Goal: Complete application form

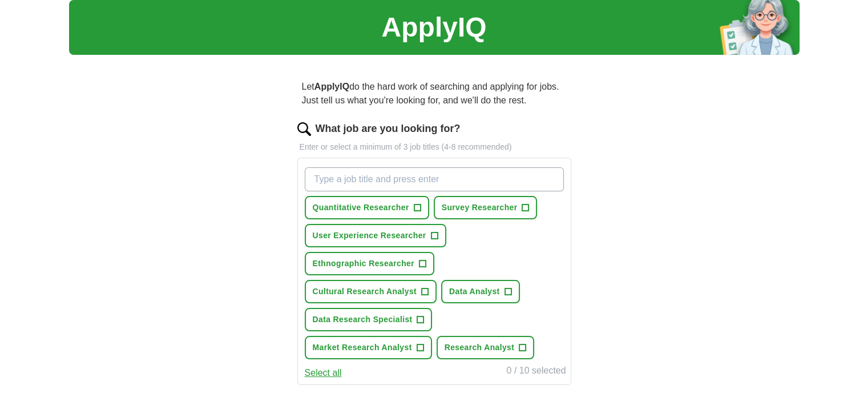
scroll to position [57, 0]
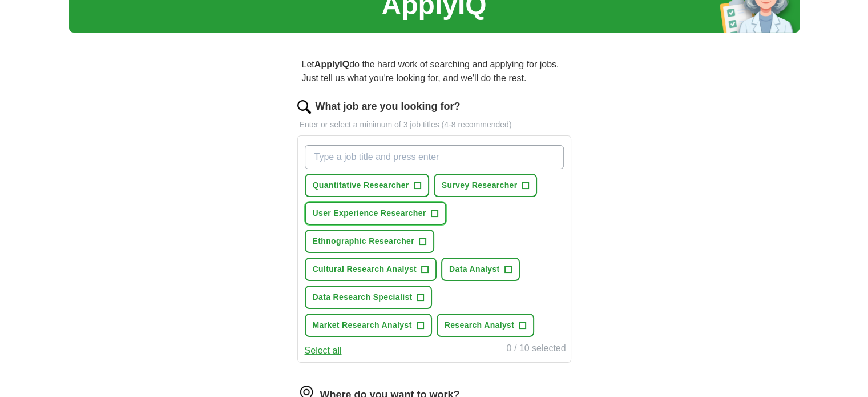
click at [412, 216] on span "User Experience Researcher" at bounding box center [370, 213] width 114 height 12
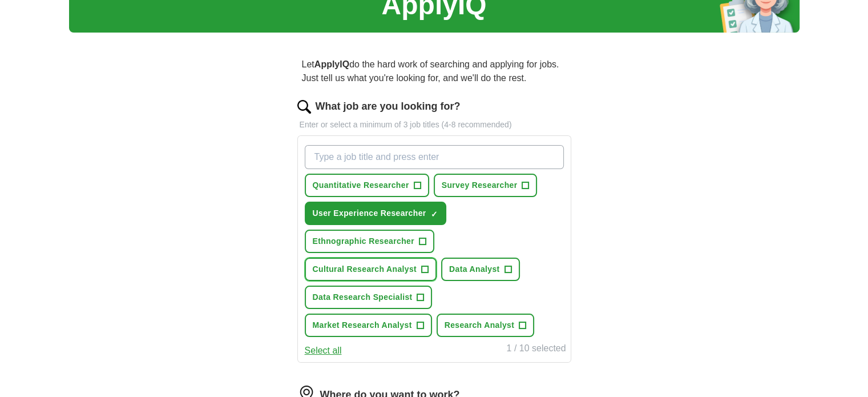
click at [395, 268] on span "Cultural Research Analyst" at bounding box center [365, 269] width 104 height 12
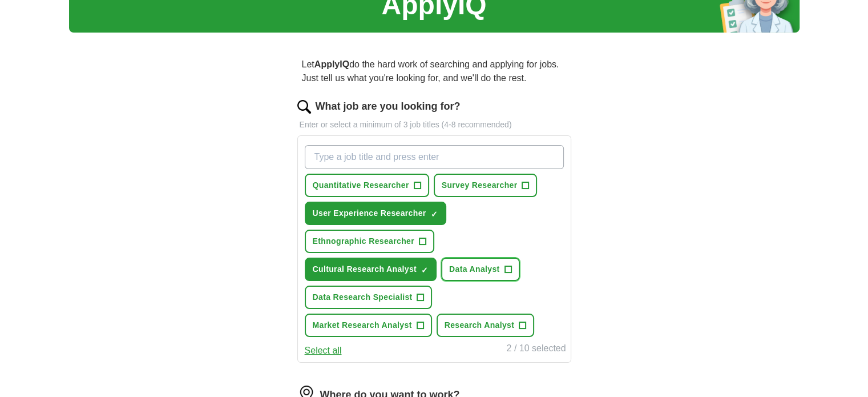
click at [486, 267] on span "Data Analyst" at bounding box center [474, 269] width 51 height 12
click at [412, 319] on span "Market Research Analyst" at bounding box center [362, 325] width 99 height 12
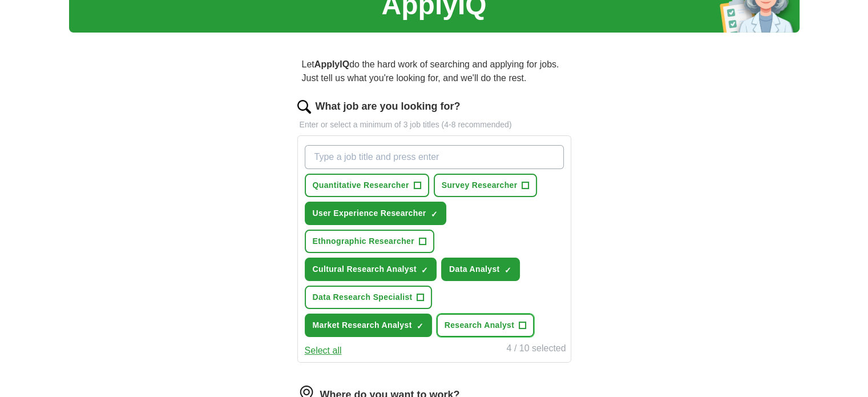
drag, startPoint x: 380, startPoint y: 320, endPoint x: 369, endPoint y: 299, distance: 23.7
click at [445, 320] on span "Research Analyst" at bounding box center [480, 325] width 70 height 12
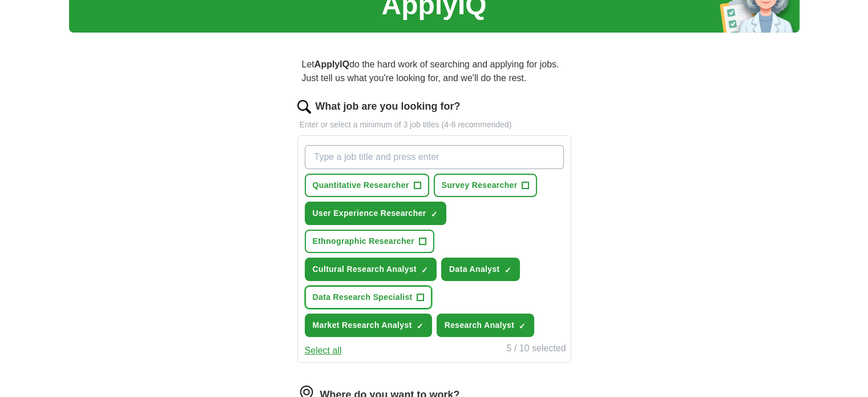
click at [369, 297] on span "Data Research Specialist" at bounding box center [363, 297] width 100 height 12
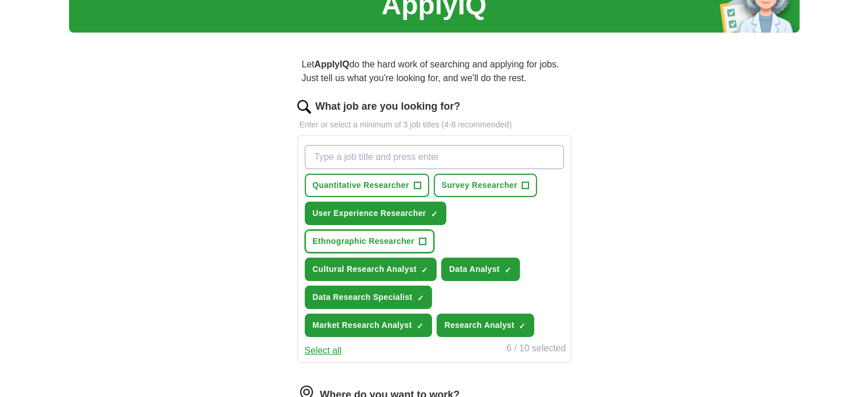
click at [367, 246] on button "Ethnographic Researcher +" at bounding box center [370, 241] width 130 height 23
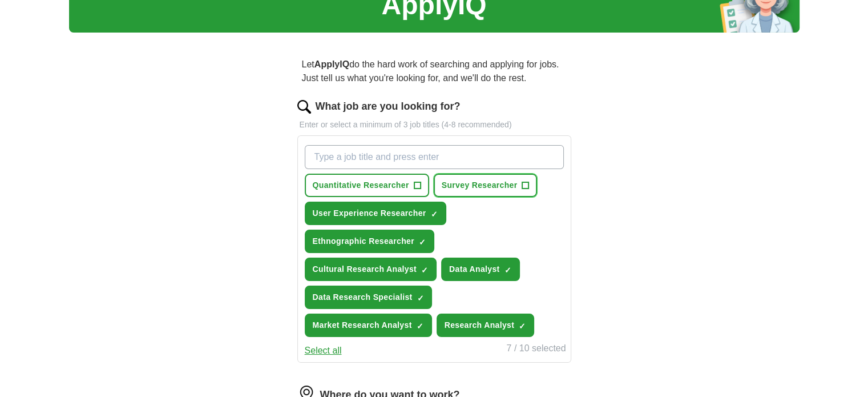
click at [473, 190] on span "Survey Researcher" at bounding box center [480, 185] width 76 height 12
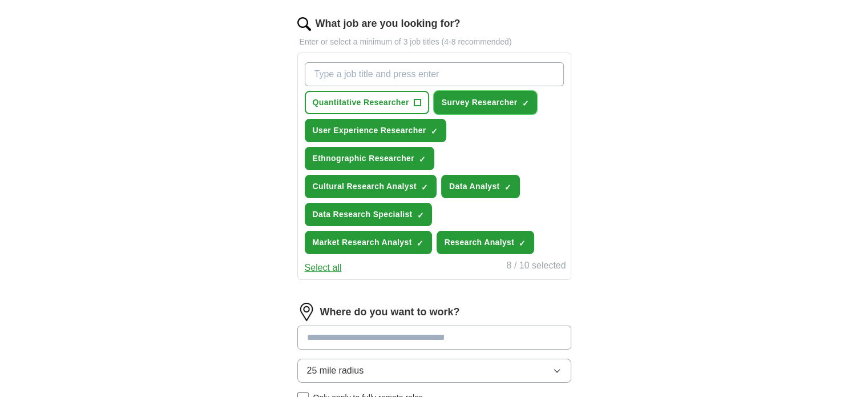
scroll to position [114, 0]
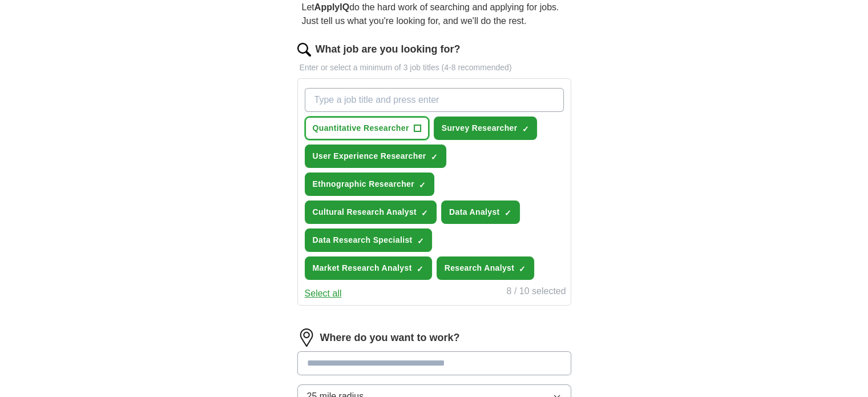
click at [355, 131] on span "Quantitative Researcher" at bounding box center [361, 128] width 96 height 12
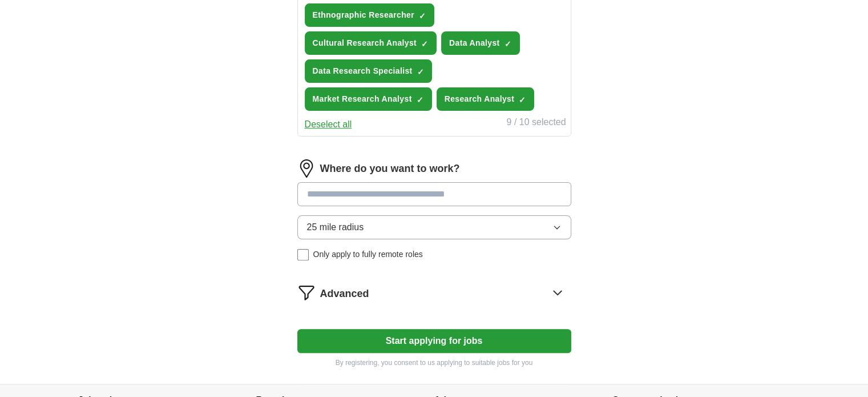
scroll to position [285, 0]
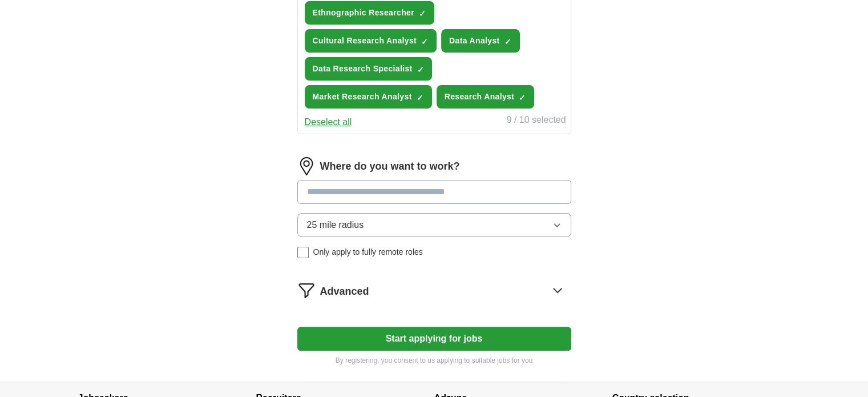
click at [396, 191] on input at bounding box center [434, 192] width 274 height 24
type input "**********"
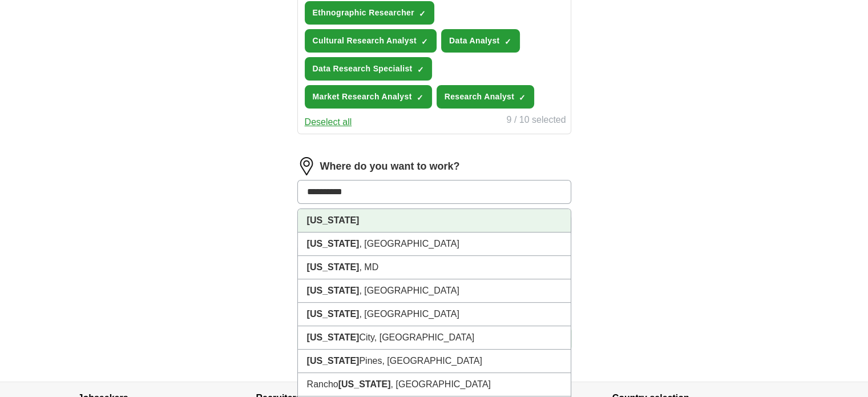
click at [385, 222] on li "[US_STATE]" at bounding box center [434, 220] width 273 height 23
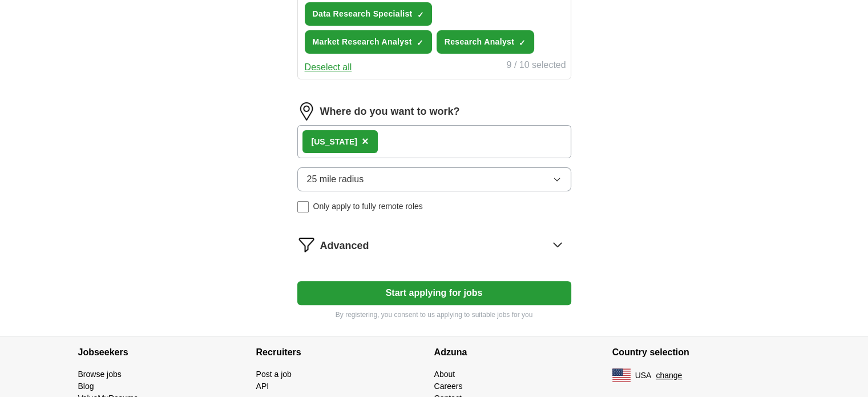
scroll to position [343, 0]
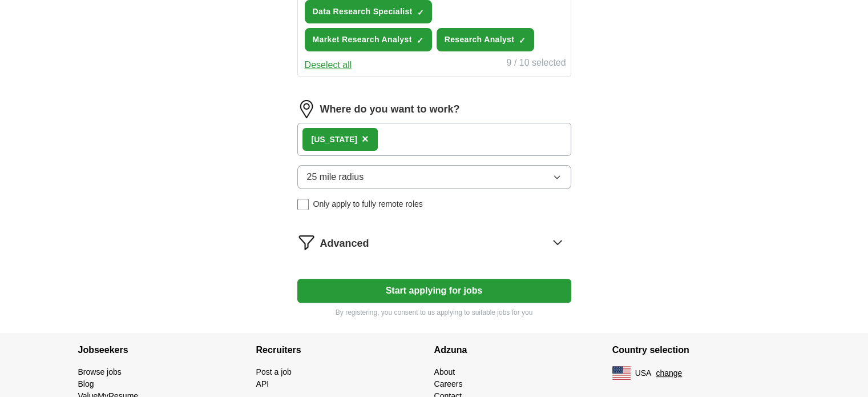
click at [393, 244] on div "Advanced" at bounding box center [445, 242] width 251 height 18
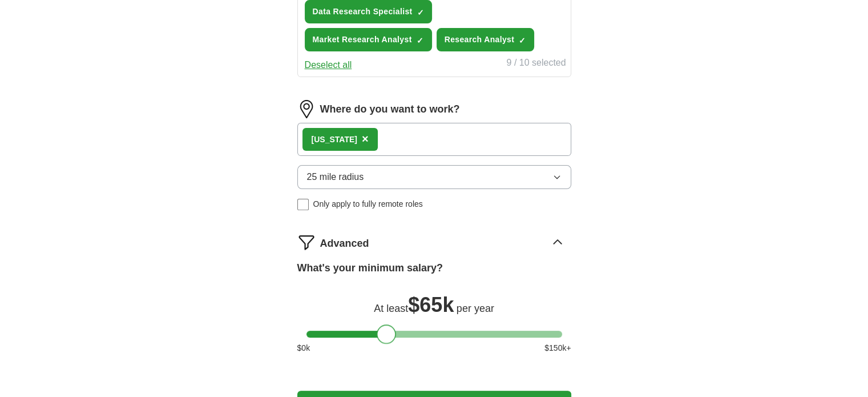
drag, startPoint x: 313, startPoint y: 333, endPoint x: 384, endPoint y: 332, distance: 70.8
click at [384, 332] on div at bounding box center [386, 333] width 19 height 19
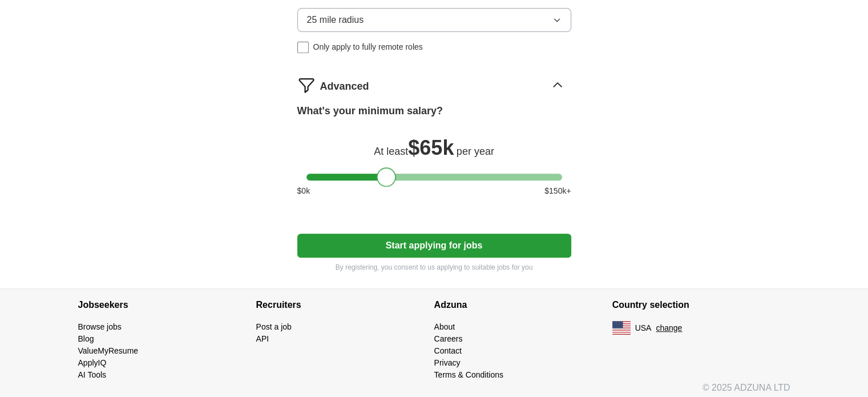
scroll to position [502, 0]
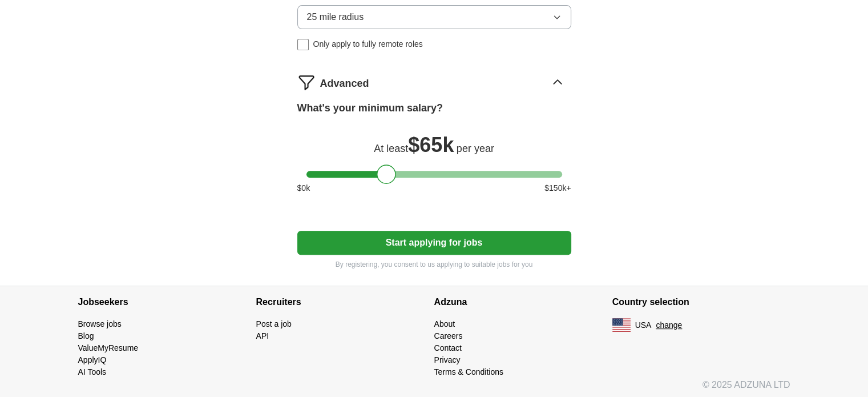
click at [395, 239] on button "Start applying for jobs" at bounding box center [434, 243] width 274 height 24
select select "**"
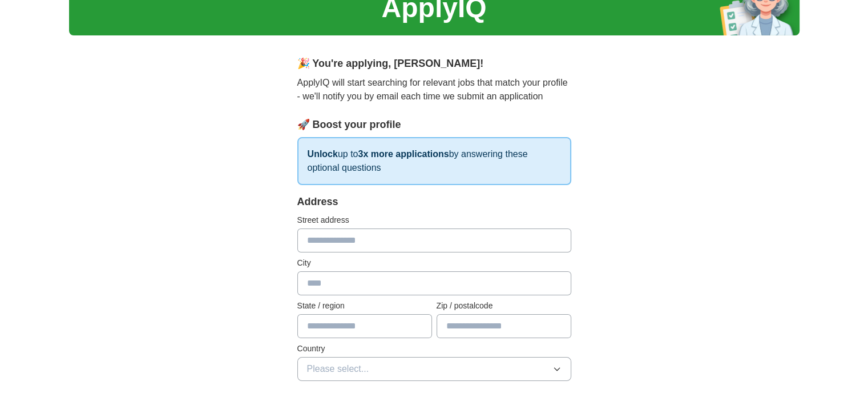
scroll to position [57, 0]
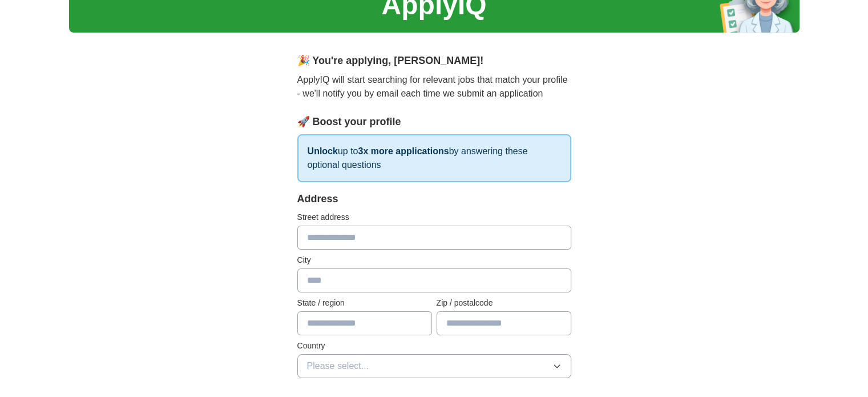
click at [327, 235] on input "text" at bounding box center [434, 238] width 274 height 24
type input "**********"
type input "*******"
type input "**"
type input "*****"
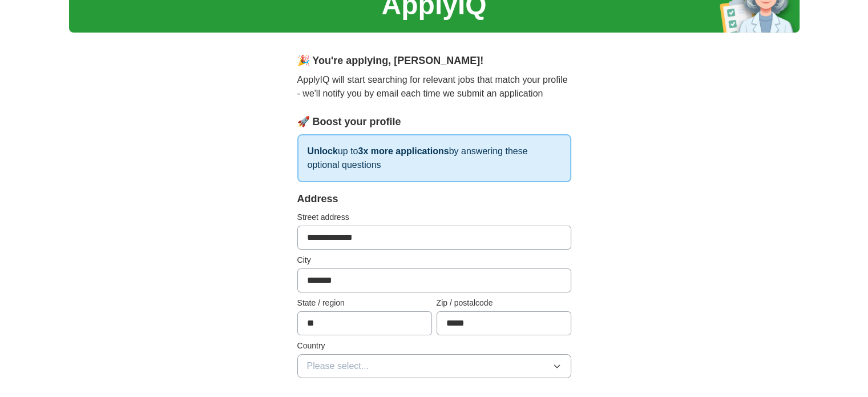
click at [329, 367] on span "Please select..." at bounding box center [338, 366] width 62 height 14
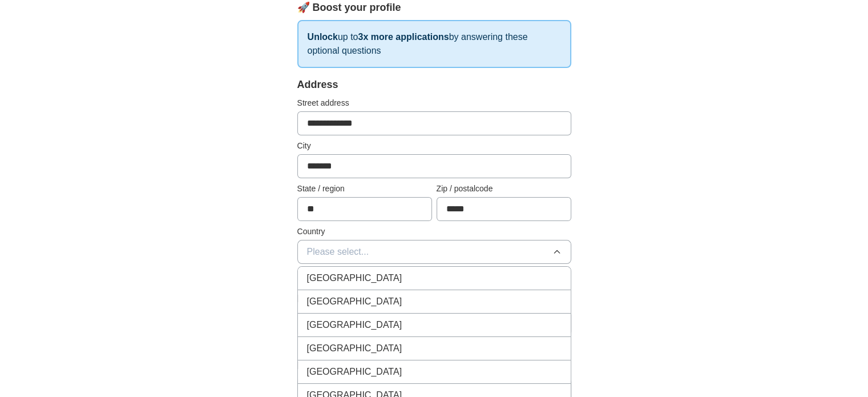
click at [319, 300] on span "[GEOGRAPHIC_DATA]" at bounding box center [354, 302] width 95 height 14
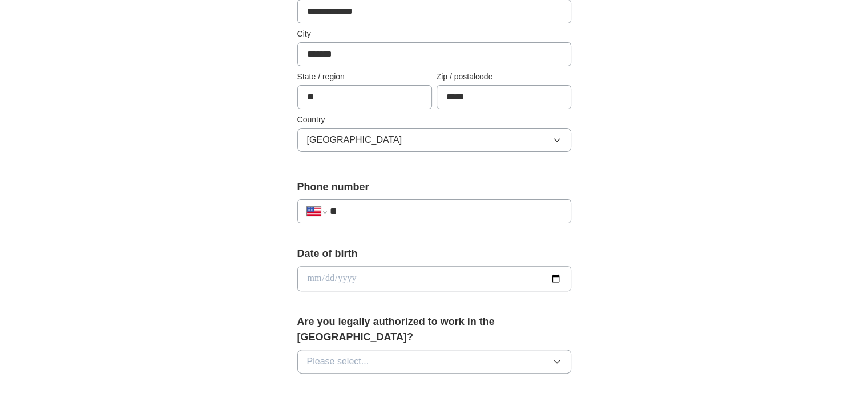
scroll to position [285, 0]
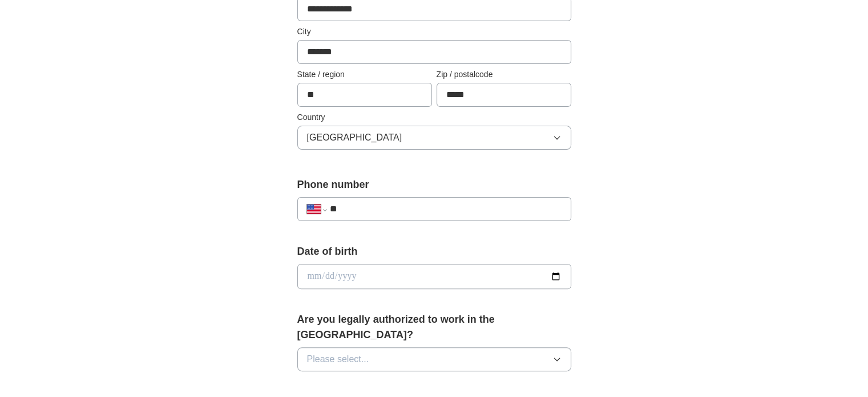
click at [393, 197] on div "**********" at bounding box center [434, 209] width 274 height 24
click at [389, 210] on input "**" at bounding box center [445, 209] width 232 height 14
type input "**********"
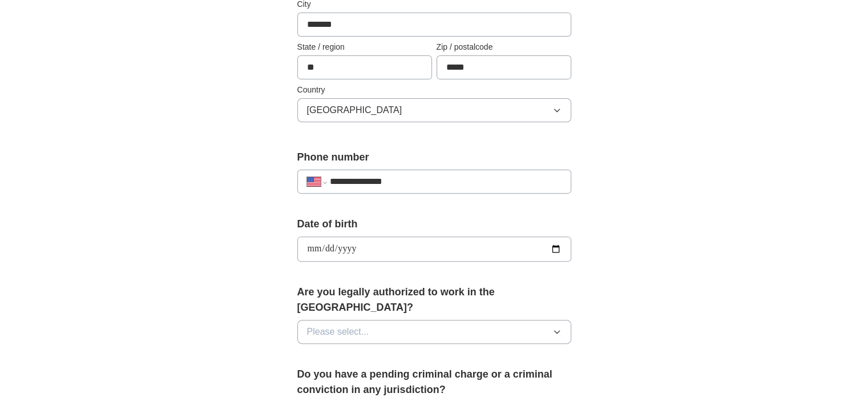
scroll to position [400, 0]
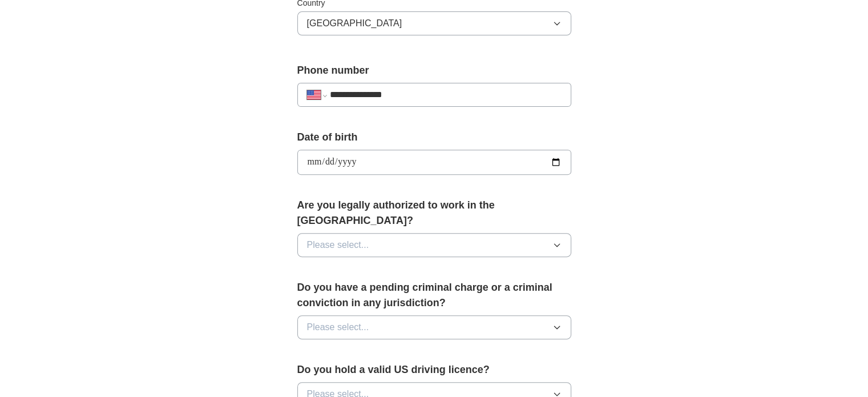
click at [341, 238] on span "Please select..." at bounding box center [338, 245] width 62 height 14
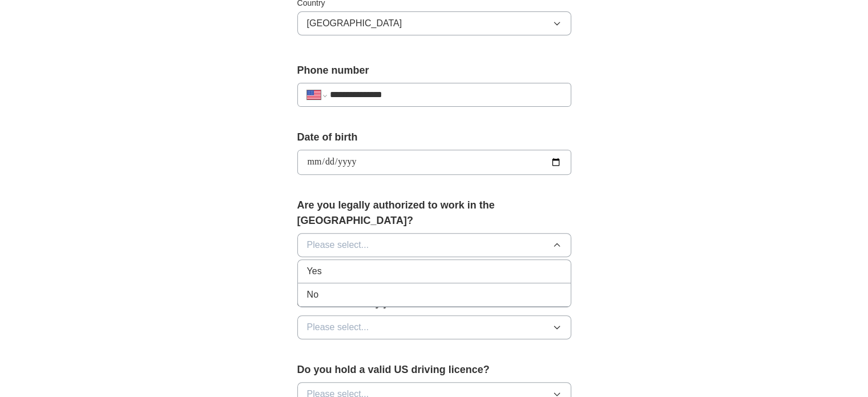
click at [340, 264] on div "Yes" at bounding box center [434, 271] width 255 height 14
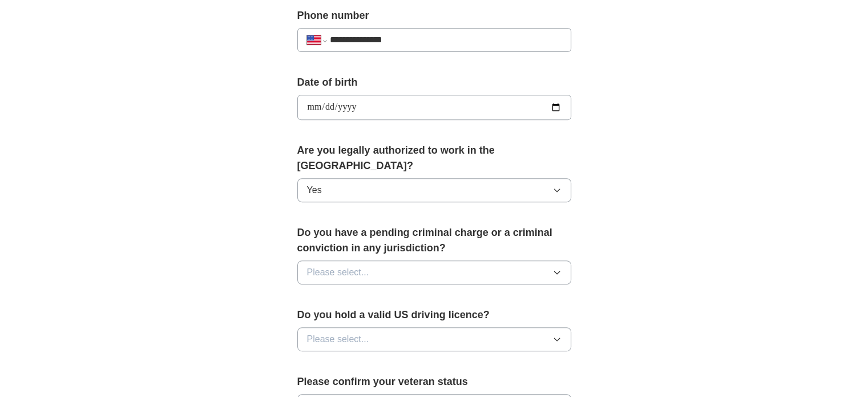
scroll to position [457, 0]
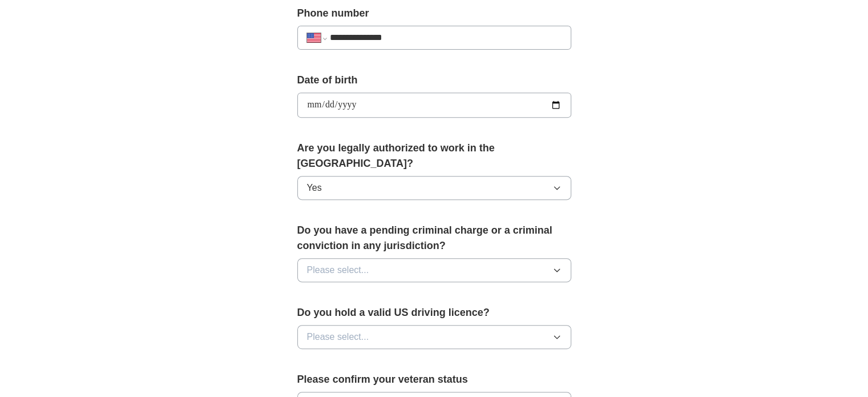
click at [336, 263] on span "Please select..." at bounding box center [338, 270] width 62 height 14
click at [332, 313] on div "No" at bounding box center [434, 320] width 255 height 14
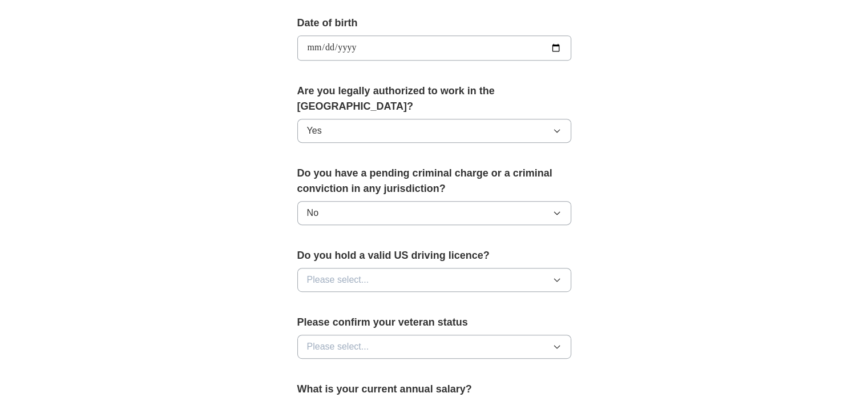
click at [334, 273] on span "Please select..." at bounding box center [338, 280] width 62 height 14
click at [334, 299] on div "Yes" at bounding box center [434, 306] width 255 height 14
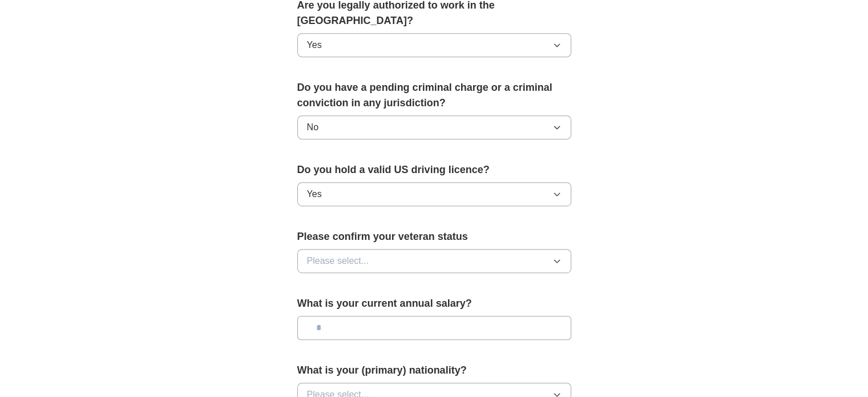
scroll to position [628, 0]
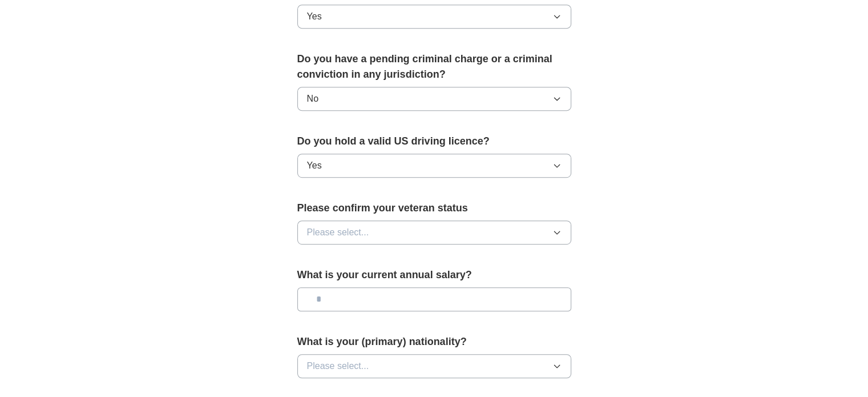
click at [324, 226] on span "Please select..." at bounding box center [338, 233] width 62 height 14
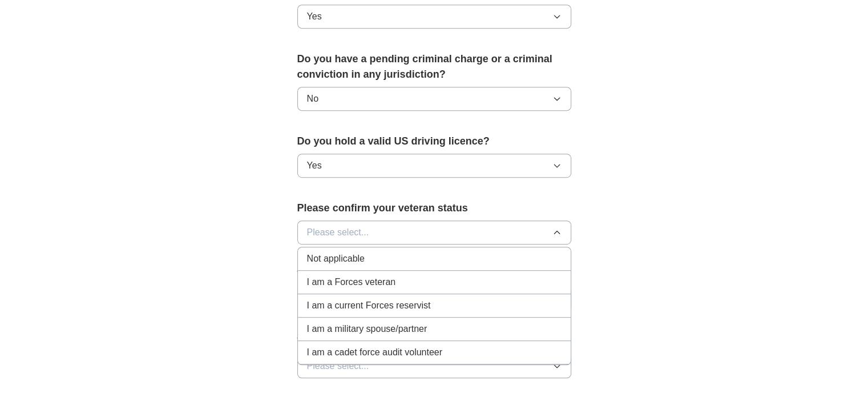
click at [338, 252] on span "Not applicable" at bounding box center [336, 259] width 58 height 14
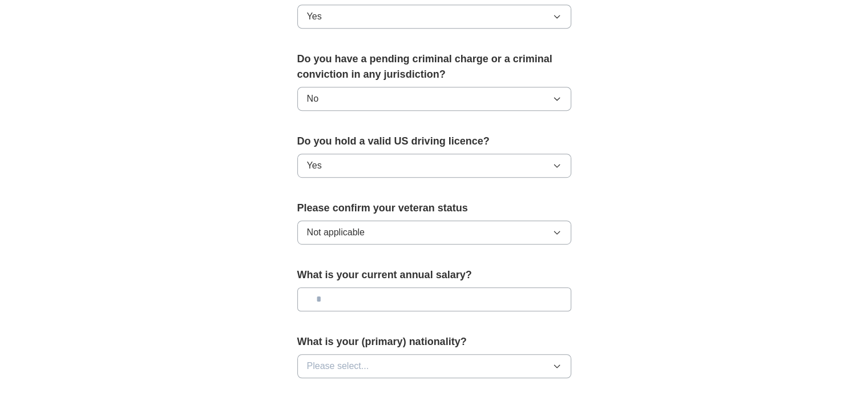
click at [348, 287] on input "text" at bounding box center [434, 299] width 274 height 24
click at [346, 287] on input "text" at bounding box center [434, 299] width 274 height 24
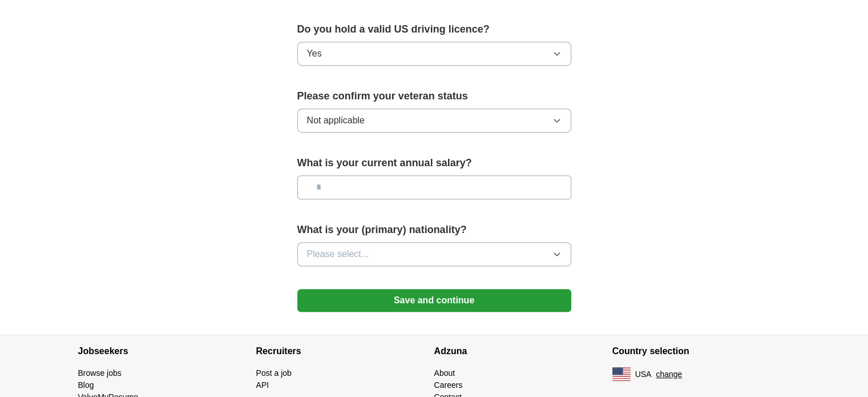
scroll to position [742, 0]
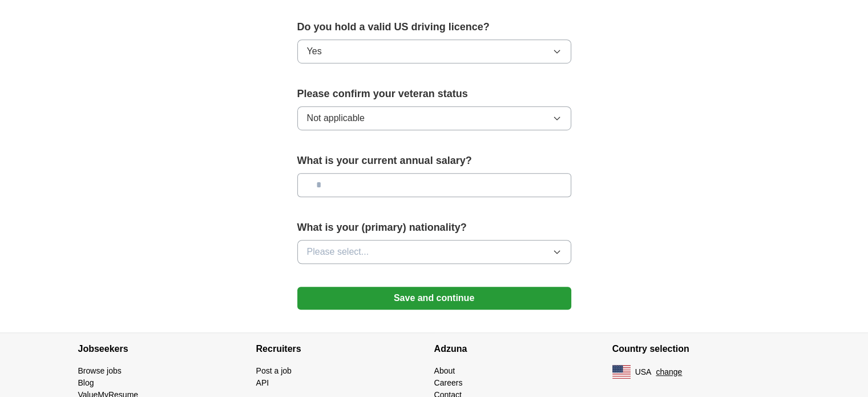
click at [329, 245] on span "Please select..." at bounding box center [338, 252] width 62 height 14
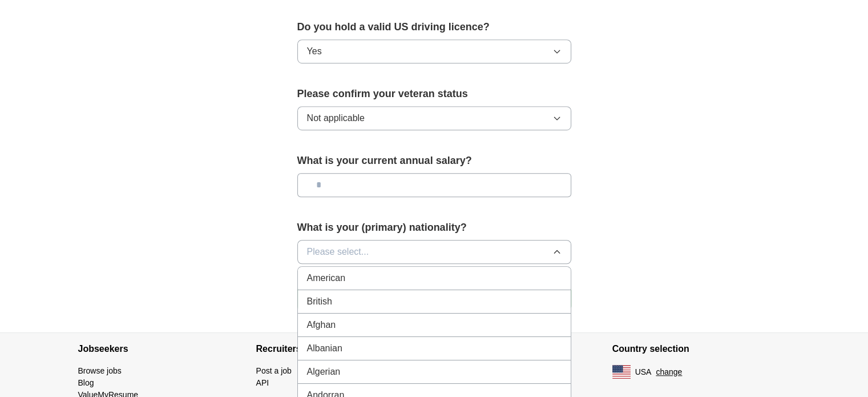
click at [340, 271] on span "American" at bounding box center [326, 278] width 39 height 14
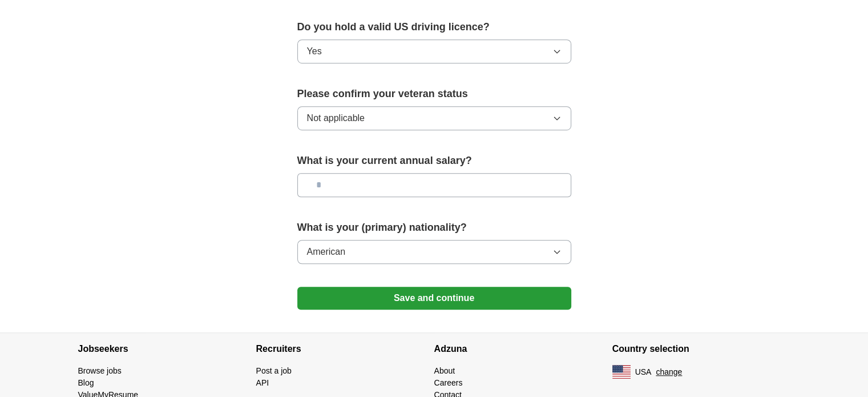
click at [341, 173] on input "text" at bounding box center [434, 185] width 274 height 24
type input "**"
click at [355, 287] on button "Save and continue" at bounding box center [434, 298] width 274 height 23
